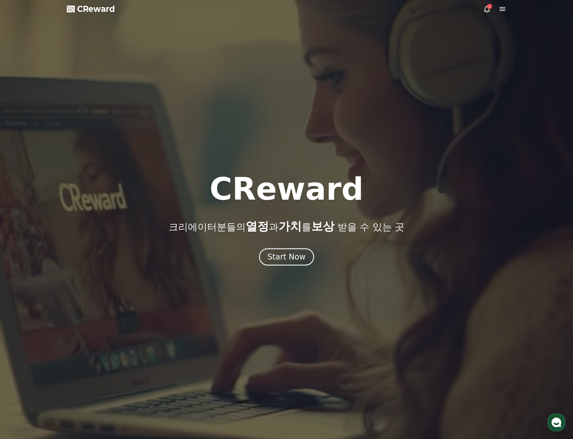
click at [488, 6] on div "1" at bounding box center [489, 6] width 5 height 5
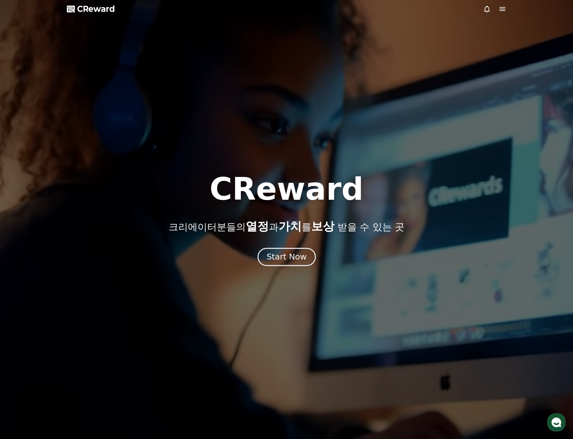
click at [288, 255] on div "Start Now" at bounding box center [287, 257] width 40 height 11
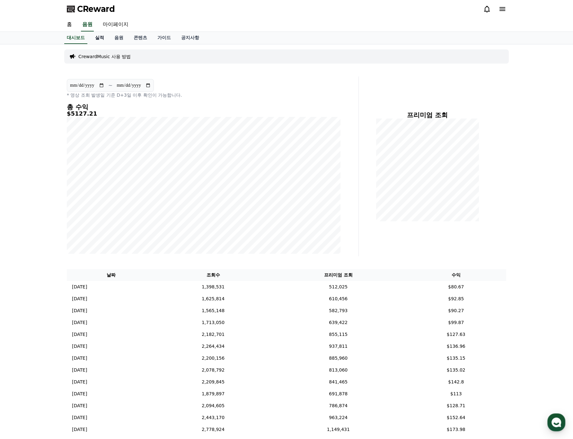
click at [101, 34] on link "실적" at bounding box center [99, 38] width 19 height 12
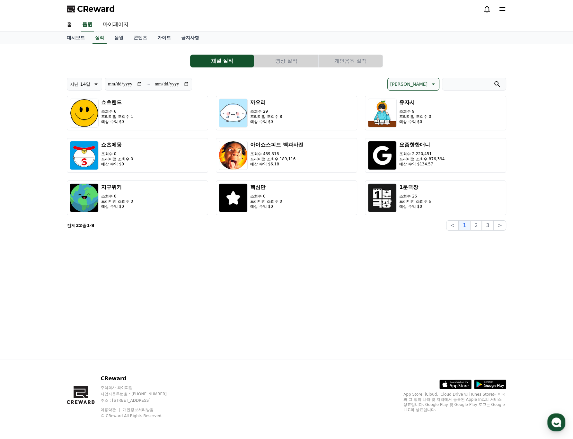
click at [344, 64] on button "개인음원 실적" at bounding box center [351, 61] width 64 height 13
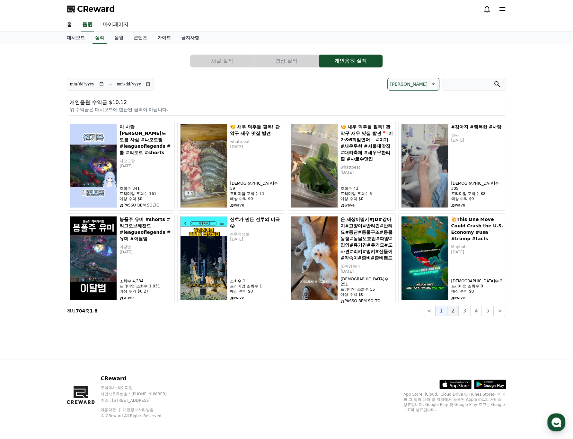
click at [459, 315] on button "2" at bounding box center [465, 311] width 12 height 10
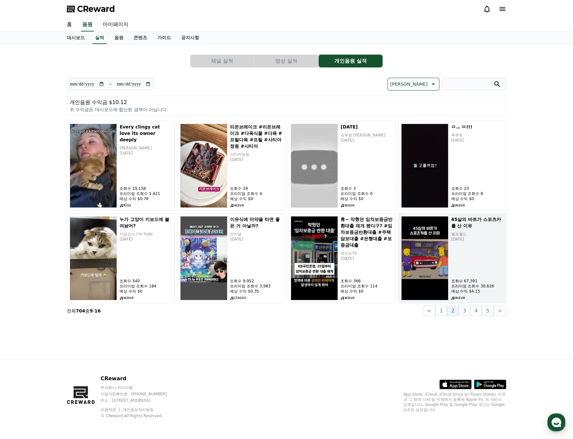
click at [488, 245] on div "45살의 바트가 스포츠카를 산 이유 옐로월드 [DATE] 조회수 67,391 프리미엄 조회수 30,626 예상 수익 $4.15 wave" at bounding box center [477, 258] width 52 height 84
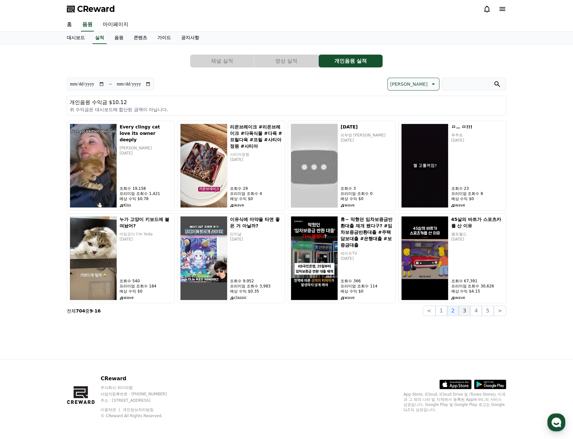
click at [482, 314] on button "3" at bounding box center [488, 311] width 12 height 10
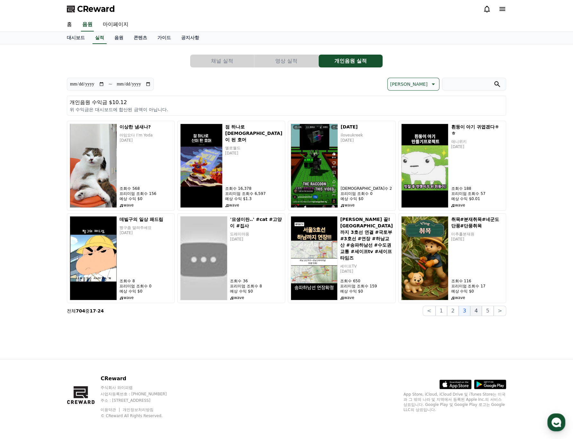
click at [482, 315] on button "4" at bounding box center [476, 311] width 12 height 10
